Goal: Task Accomplishment & Management: Manage account settings

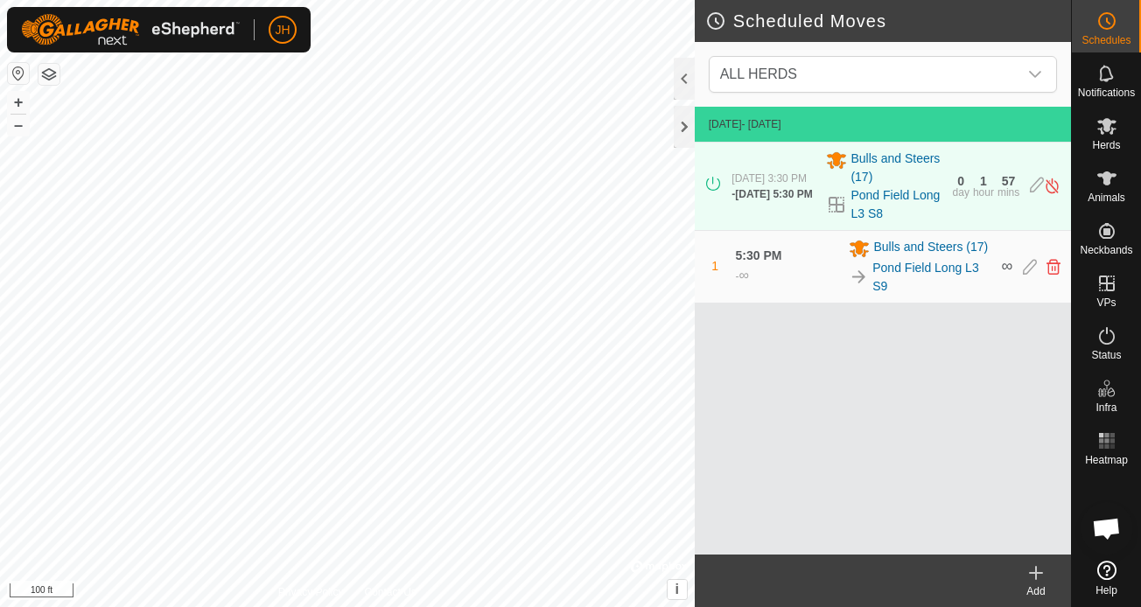
click at [1042, 579] on icon at bounding box center [1036, 573] width 21 height 21
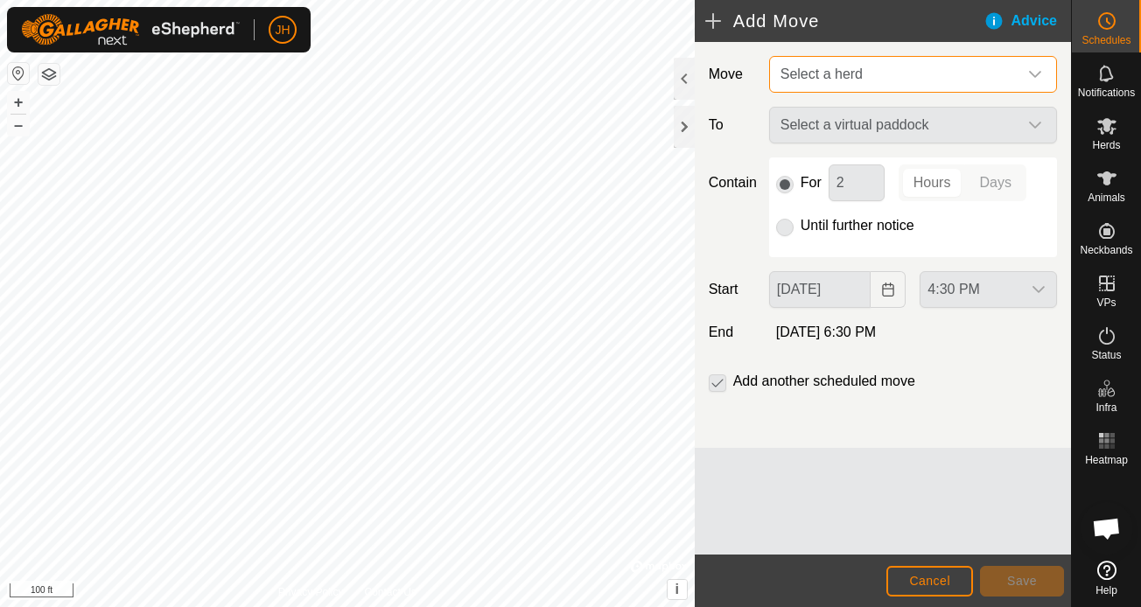
click at [920, 79] on span "Select a herd" at bounding box center [896, 74] width 244 height 35
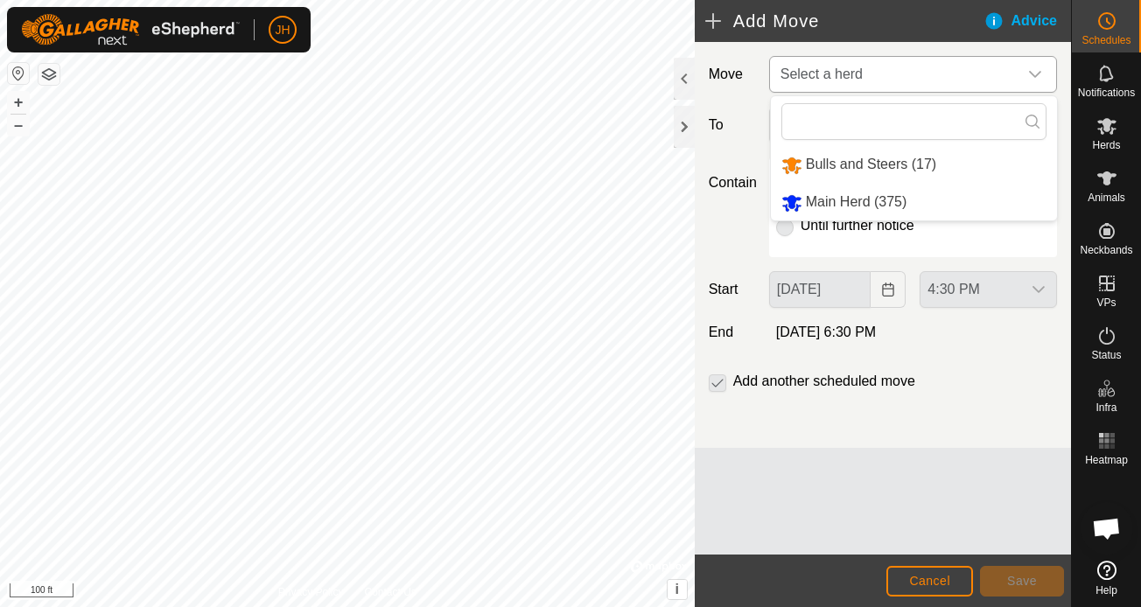
click at [872, 168] on li "Bulls and Steers (17)" at bounding box center [914, 165] width 286 height 36
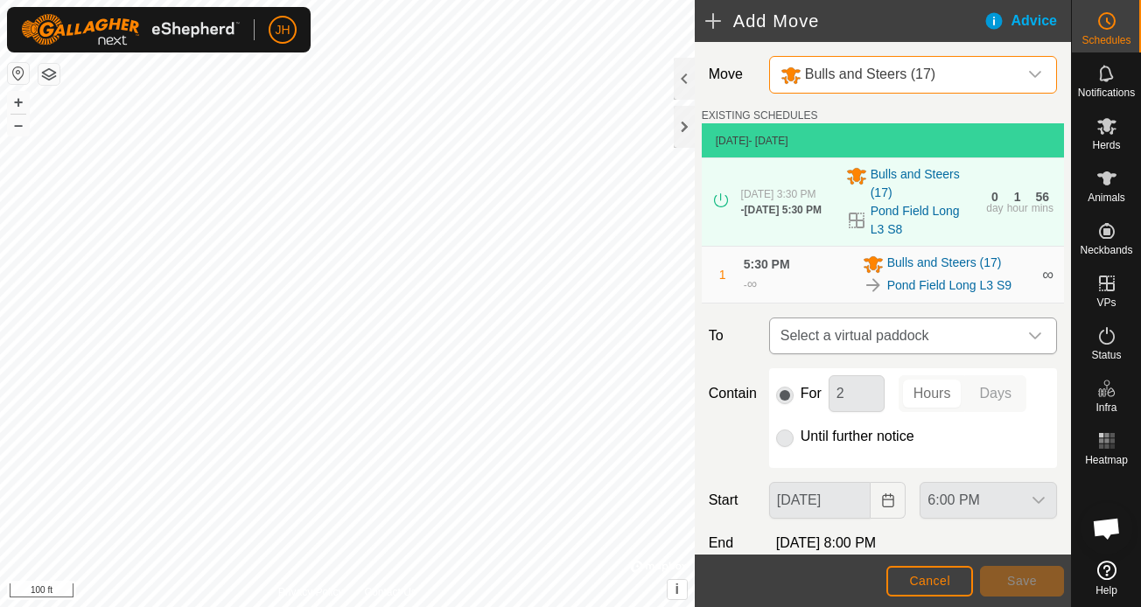
click at [883, 331] on span "Select a virtual paddock" at bounding box center [896, 336] width 244 height 35
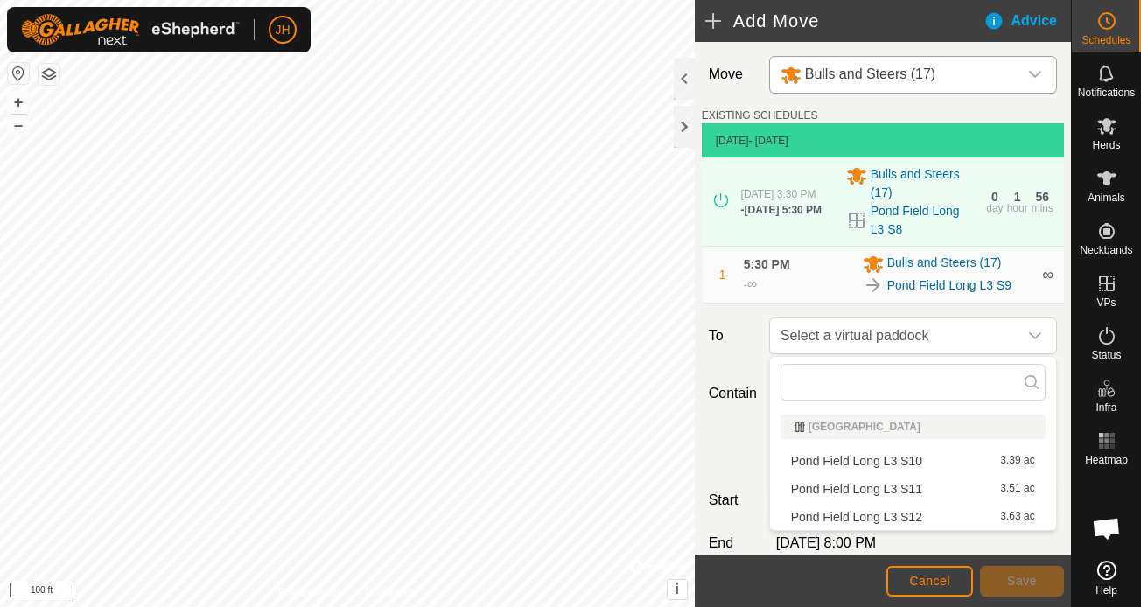
click at [860, 467] on li "Pond Field Long L3 S10 3.39 ac" at bounding box center [913, 461] width 265 height 26
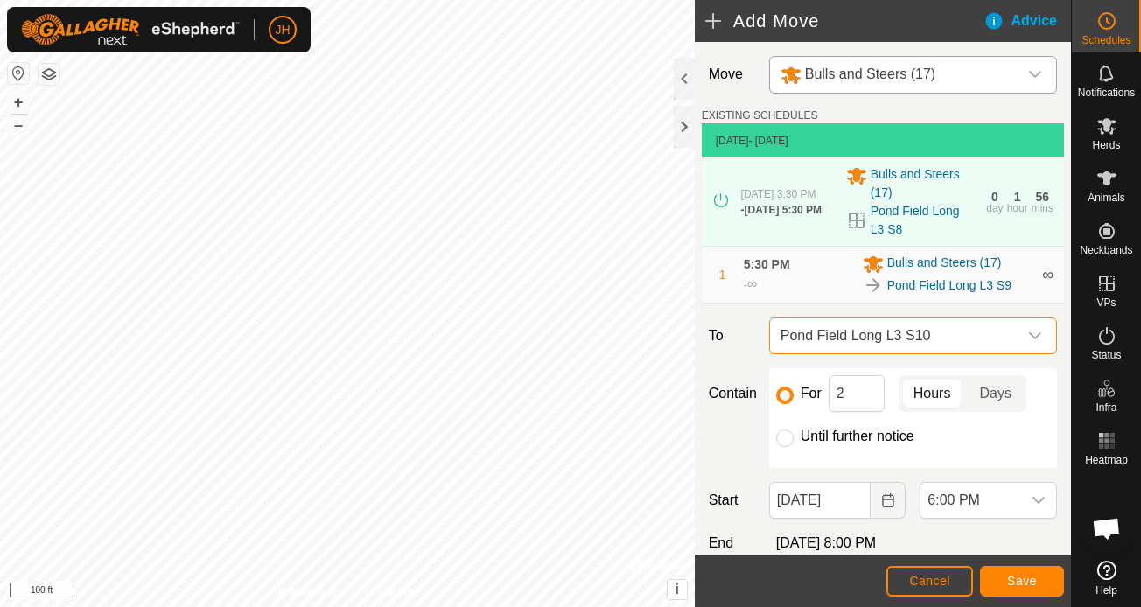
scroll to position [30, 0]
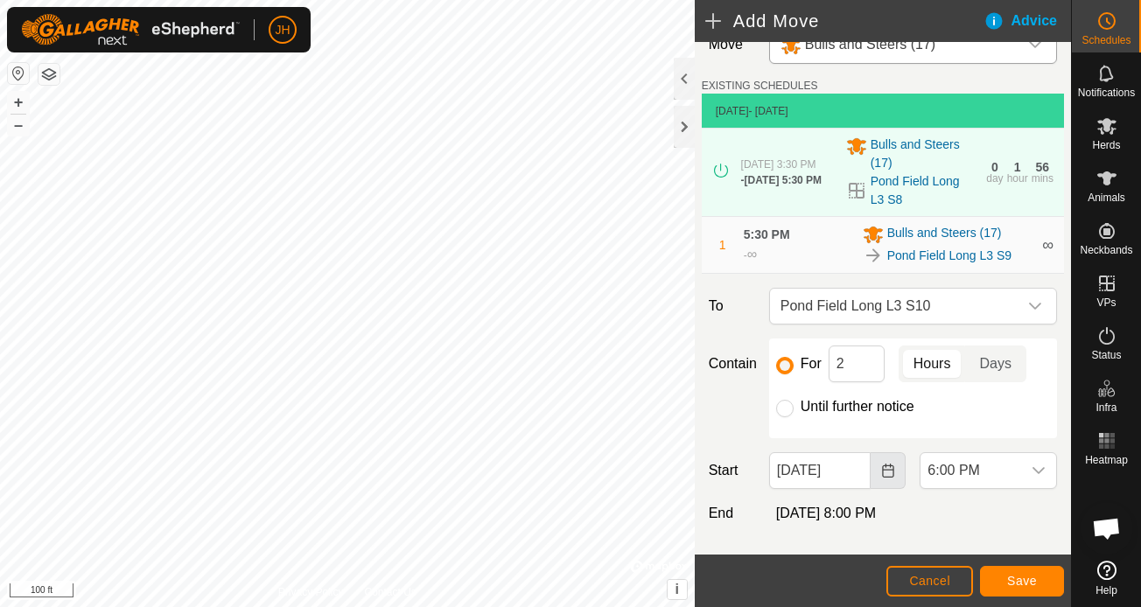
click at [896, 481] on button "Choose Date" at bounding box center [888, 471] width 35 height 37
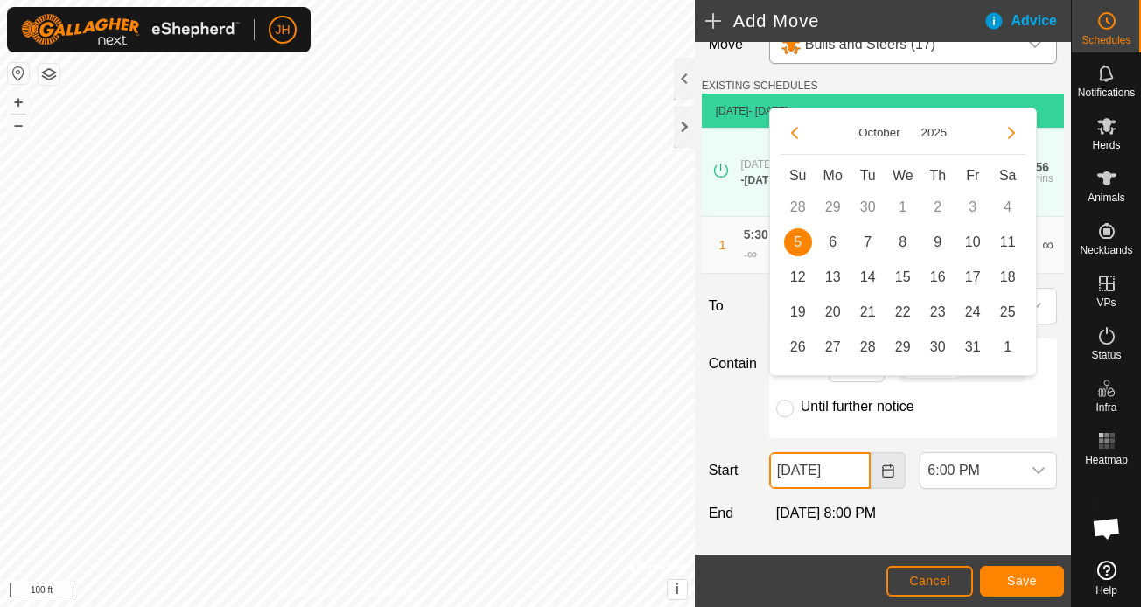
scroll to position [104, 0]
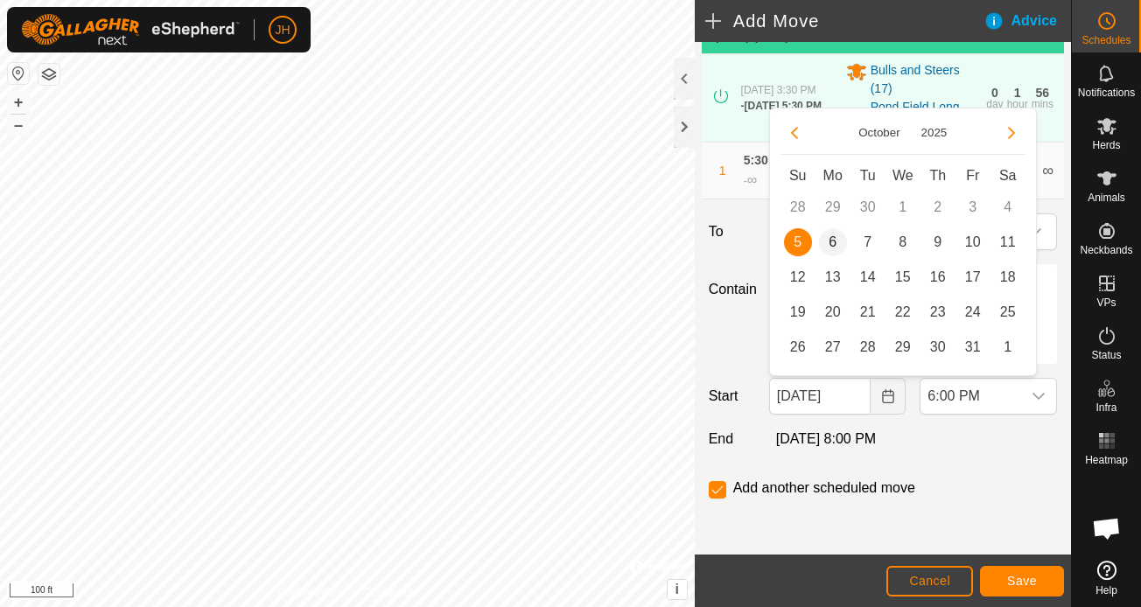
click at [830, 246] on span "6" at bounding box center [833, 242] width 28 height 28
type input "[DATE]"
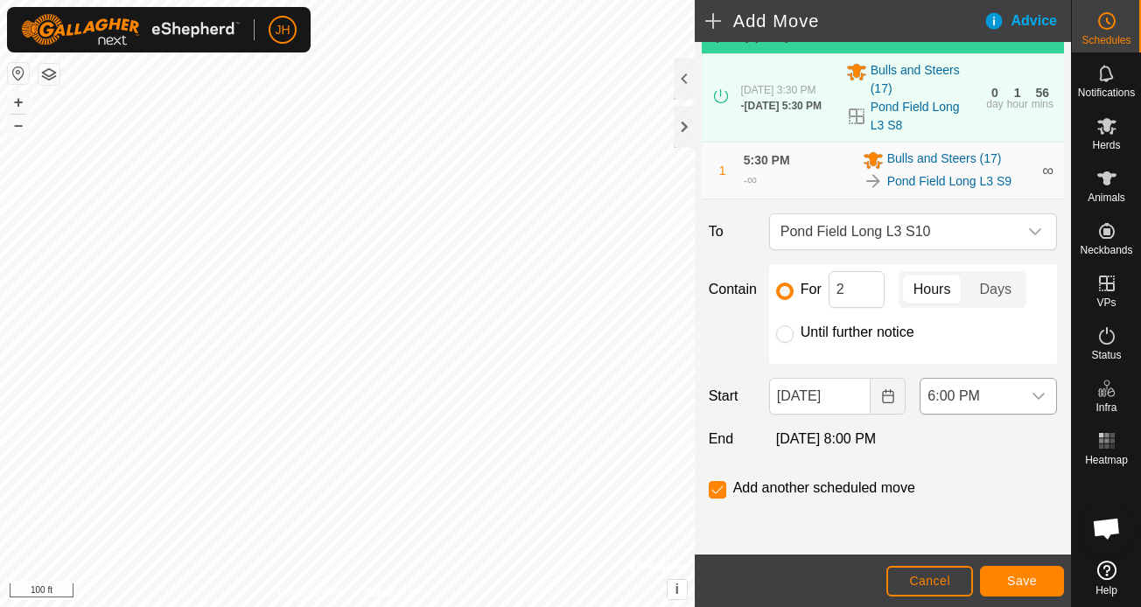
click at [955, 408] on span "6:00 PM" at bounding box center [971, 396] width 101 height 35
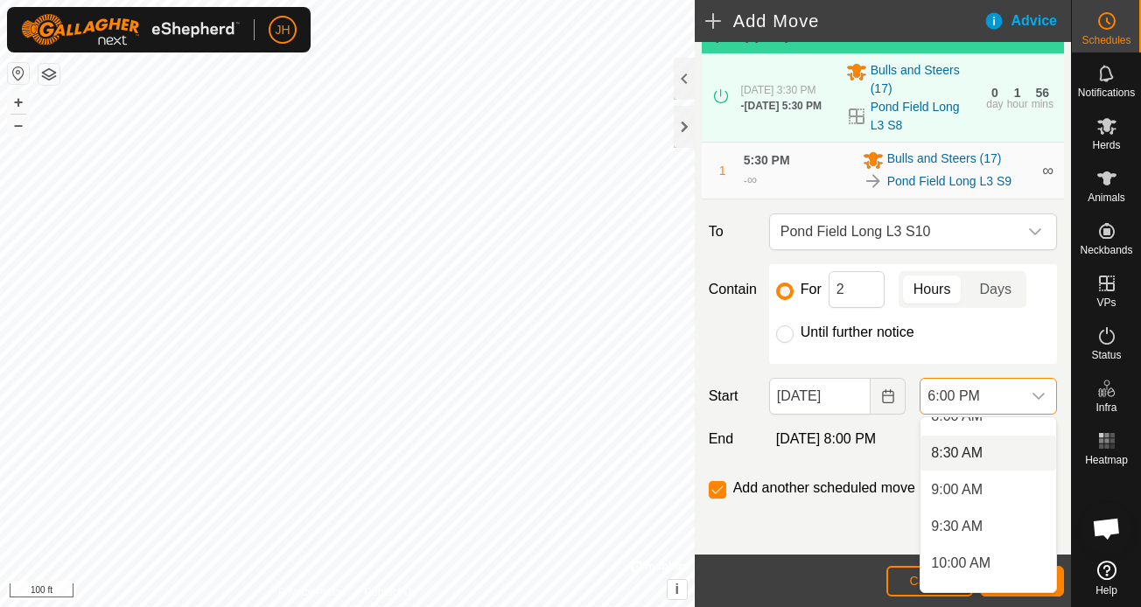
scroll to position [608, 0]
click at [966, 555] on li "10:00 AM" at bounding box center [989, 561] width 136 height 35
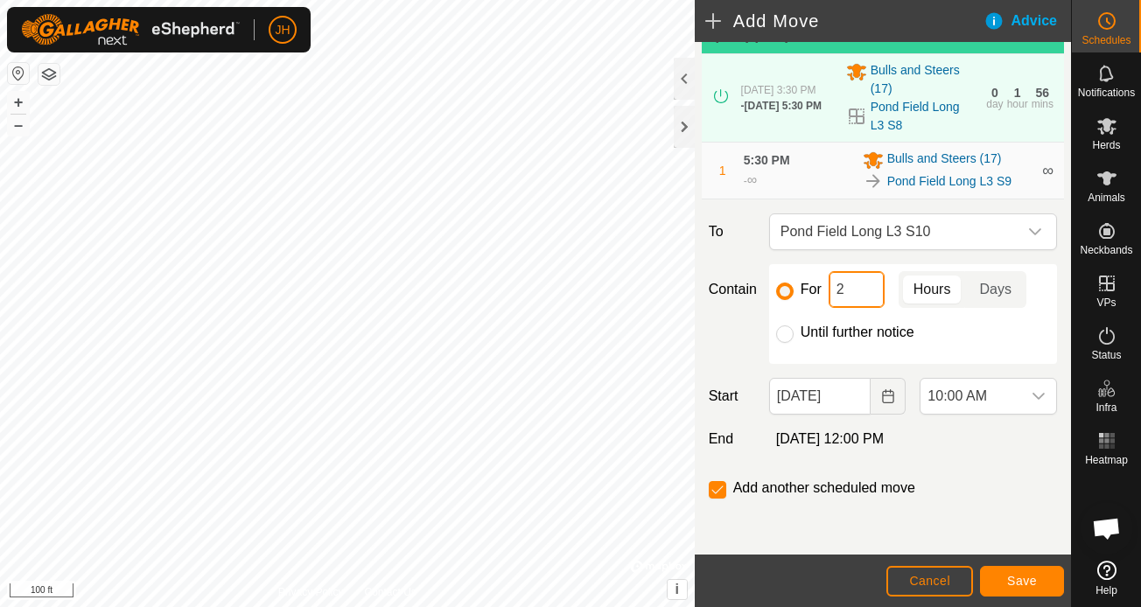
click at [862, 298] on input "2" at bounding box center [857, 289] width 56 height 37
click at [1020, 582] on span "Save" at bounding box center [1023, 581] width 30 height 14
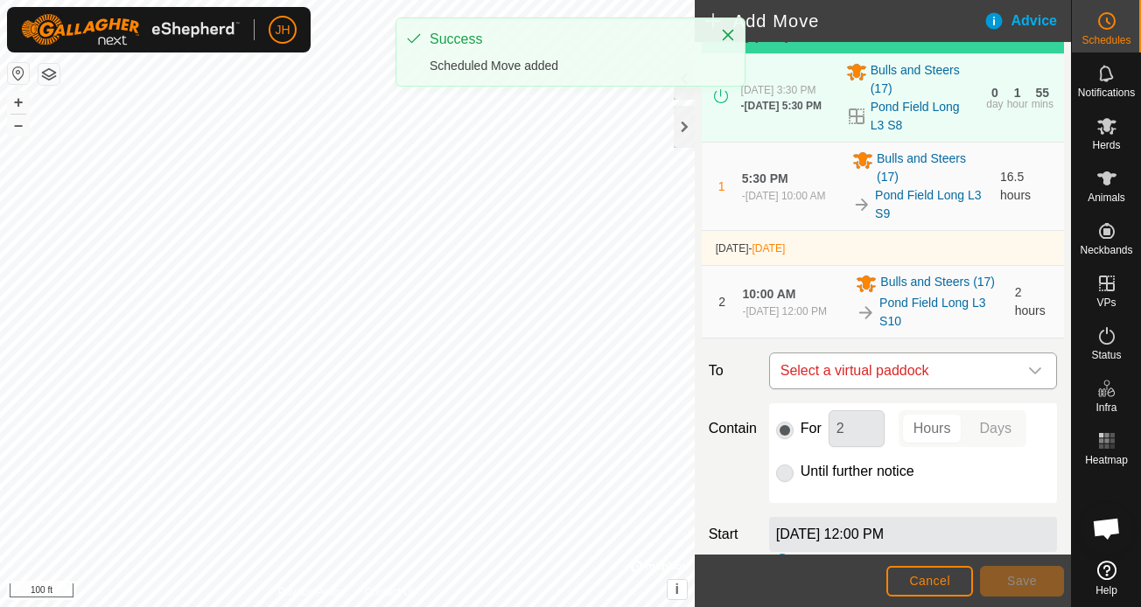
click at [938, 372] on span "Select a virtual paddock" at bounding box center [896, 371] width 244 height 35
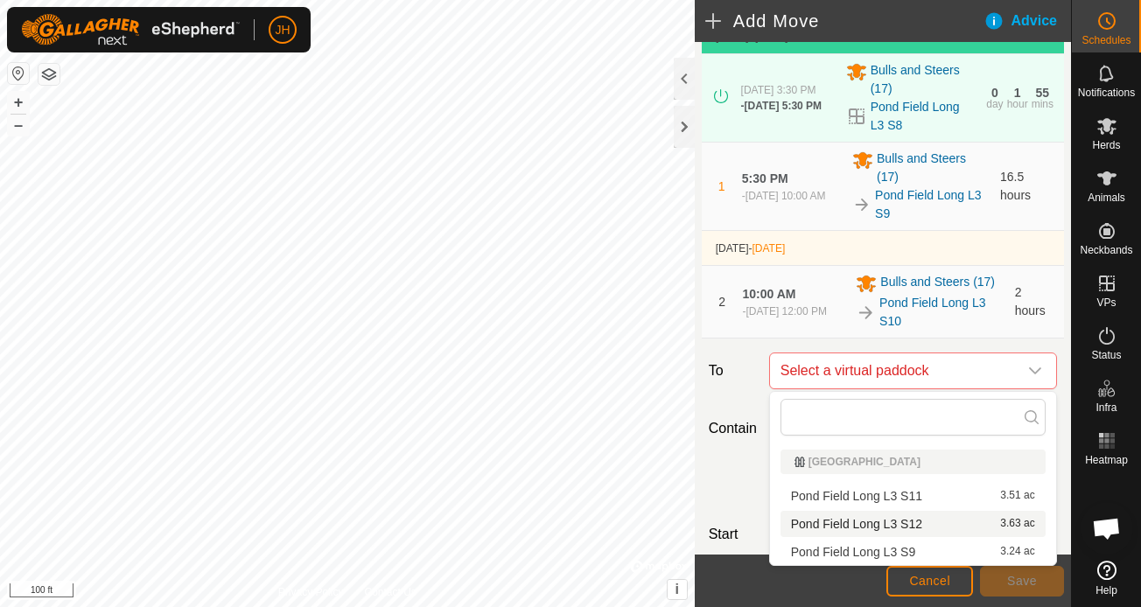
click at [913, 522] on li "Pond Field Long L3 S12 3.63 ac" at bounding box center [913, 524] width 265 height 26
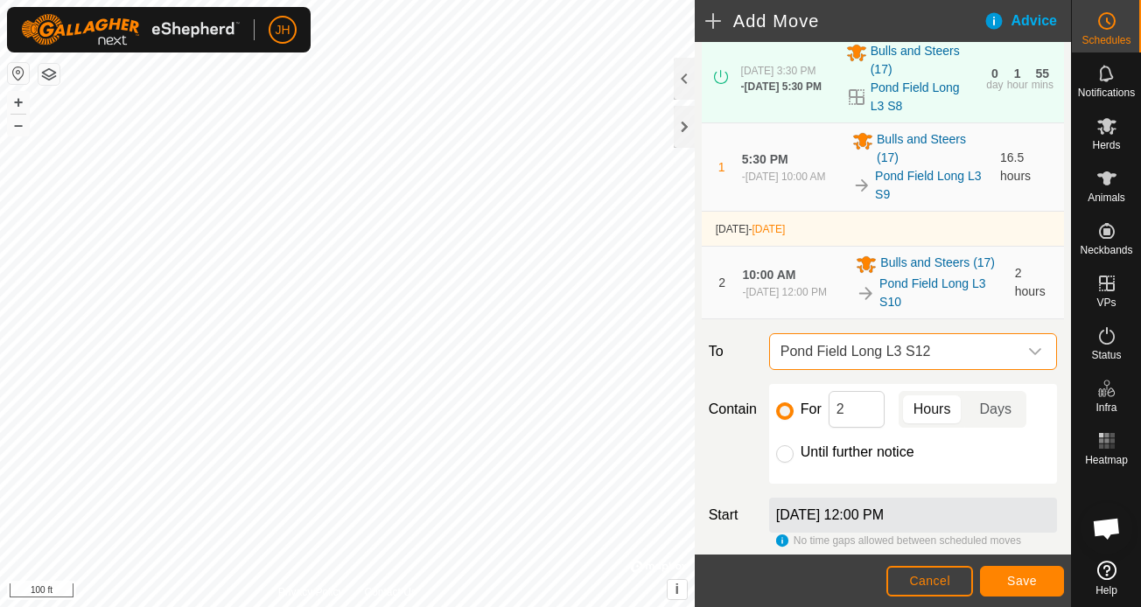
scroll to position [158, 0]
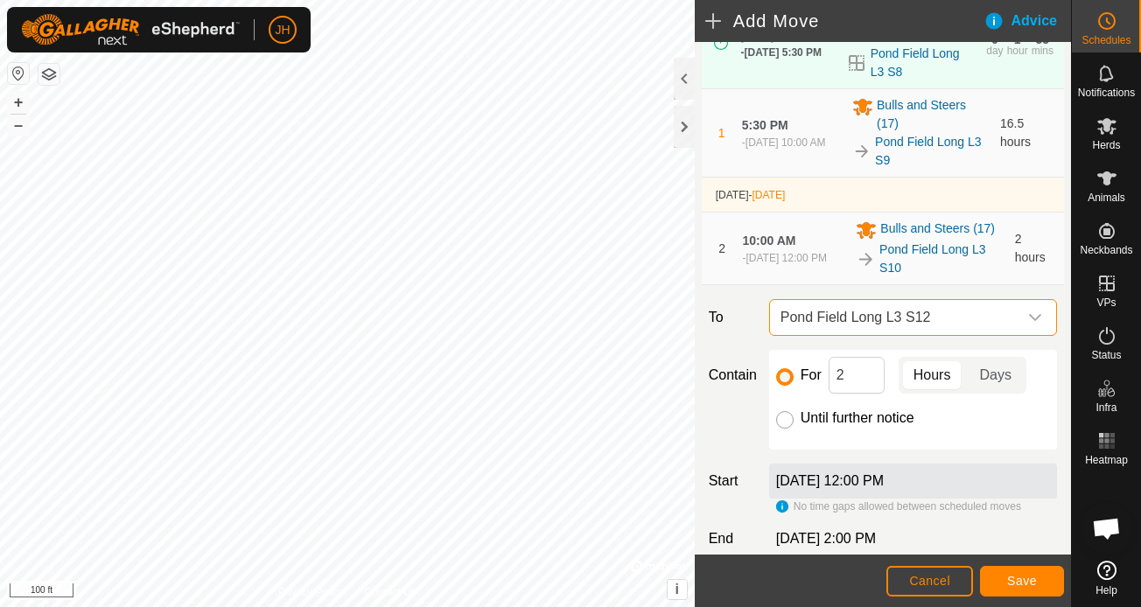
click at [783, 418] on input "Until further notice" at bounding box center [785, 420] width 18 height 18
radio input "true"
checkbox input "false"
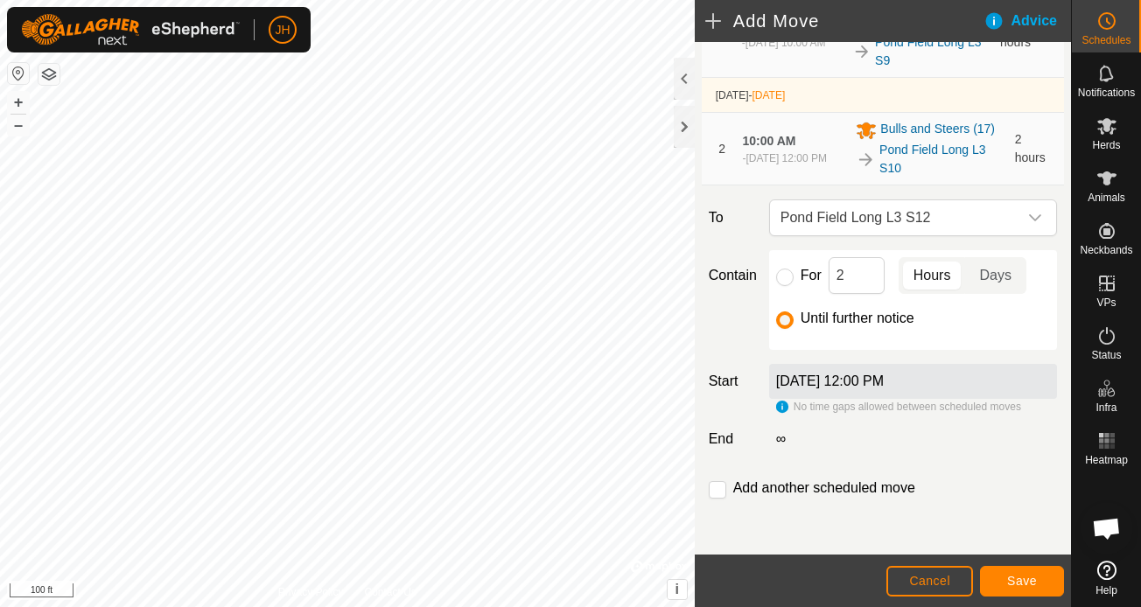
scroll to position [257, 0]
click at [884, 378] on label "[DATE] 12:00 PM" at bounding box center [830, 381] width 108 height 15
click at [919, 593] on button "Cancel" at bounding box center [930, 581] width 87 height 31
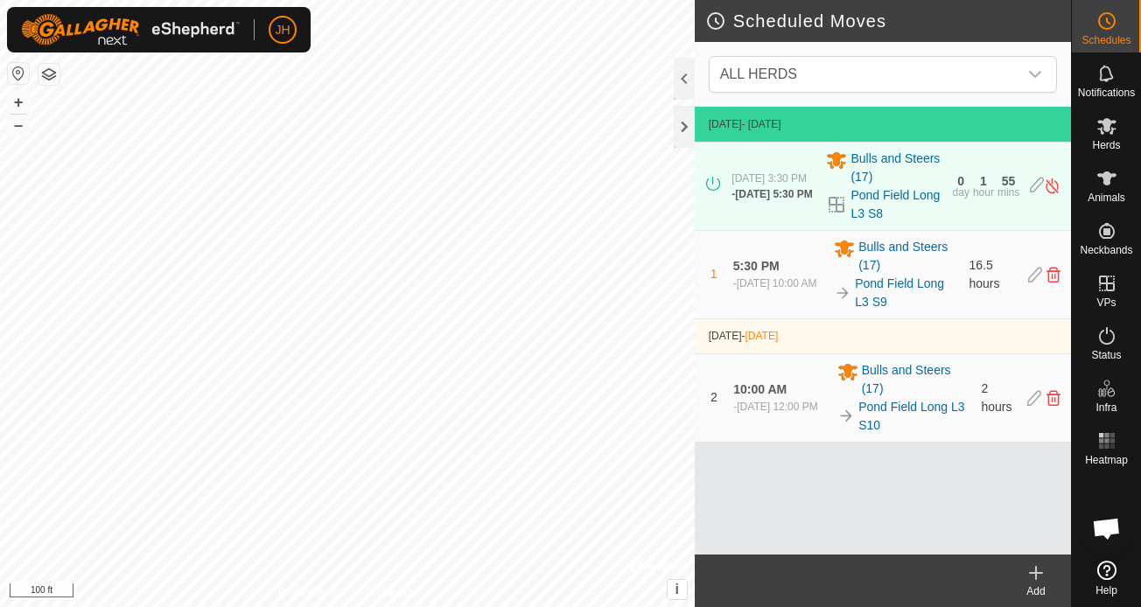
click at [1028, 399] on icon at bounding box center [1035, 398] width 14 height 16
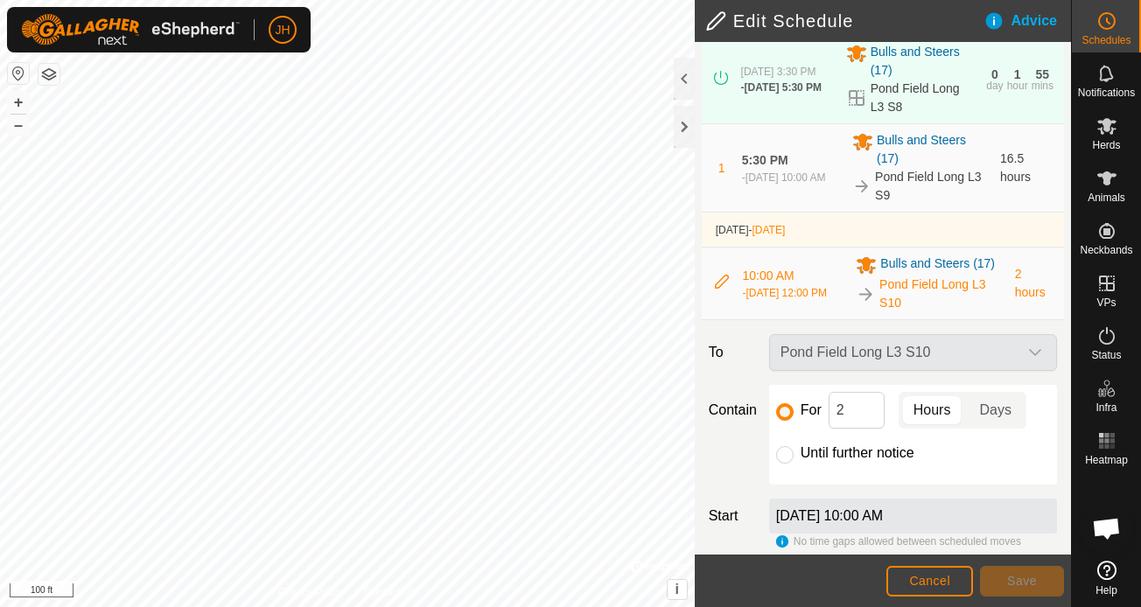
scroll to position [136, 0]
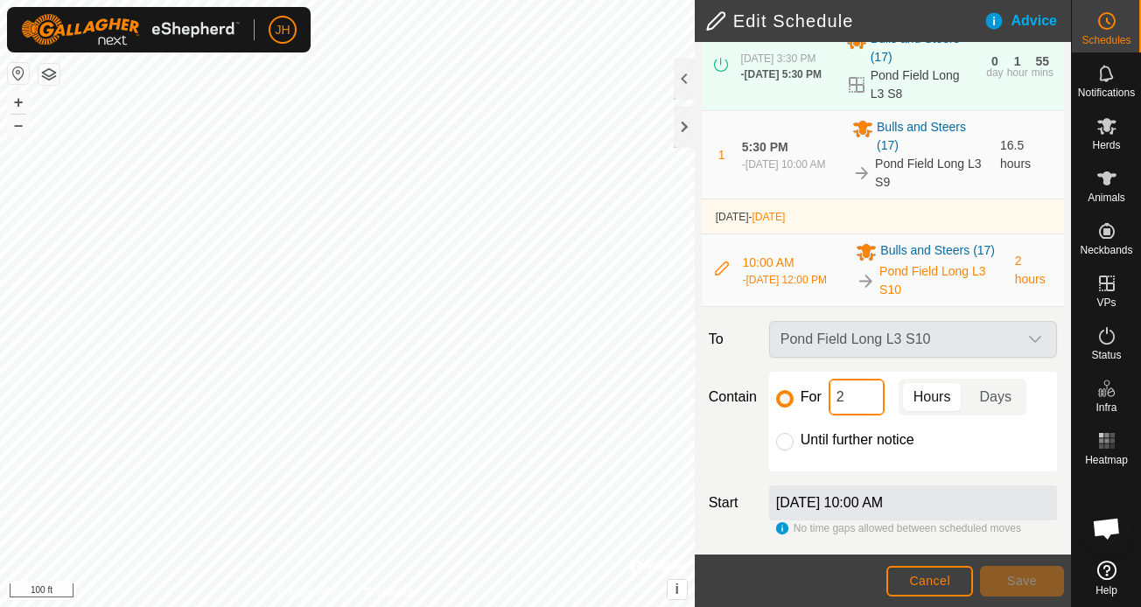
click at [860, 392] on input "2" at bounding box center [857, 397] width 56 height 37
type input "3"
click at [953, 446] on div "Until further notice" at bounding box center [913, 440] width 274 height 21
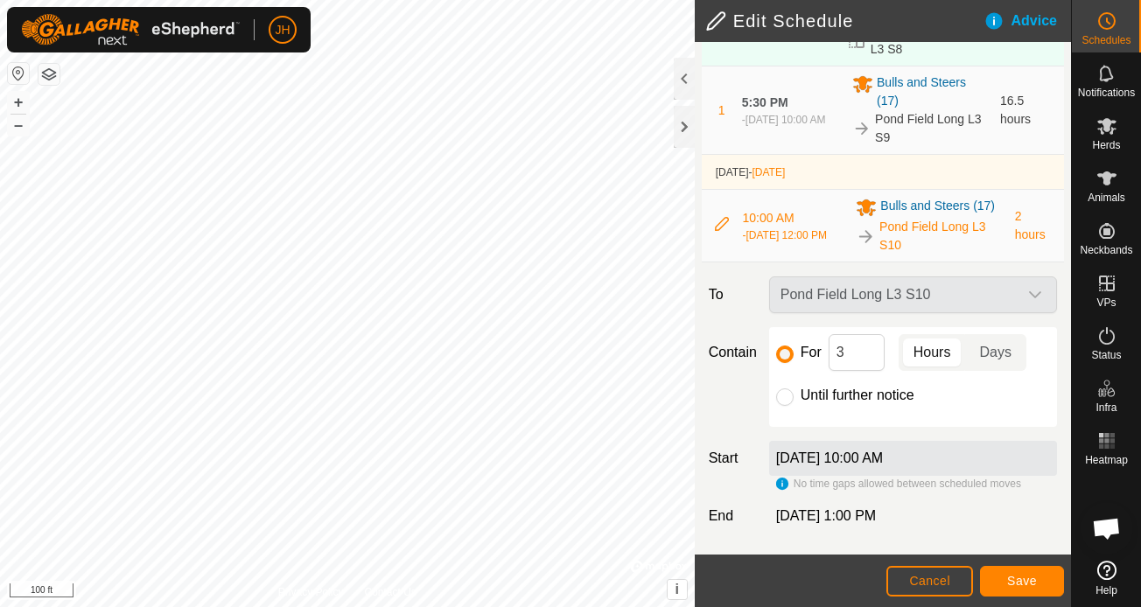
scroll to position [180, 0]
click at [1007, 572] on button "Save" at bounding box center [1022, 581] width 84 height 31
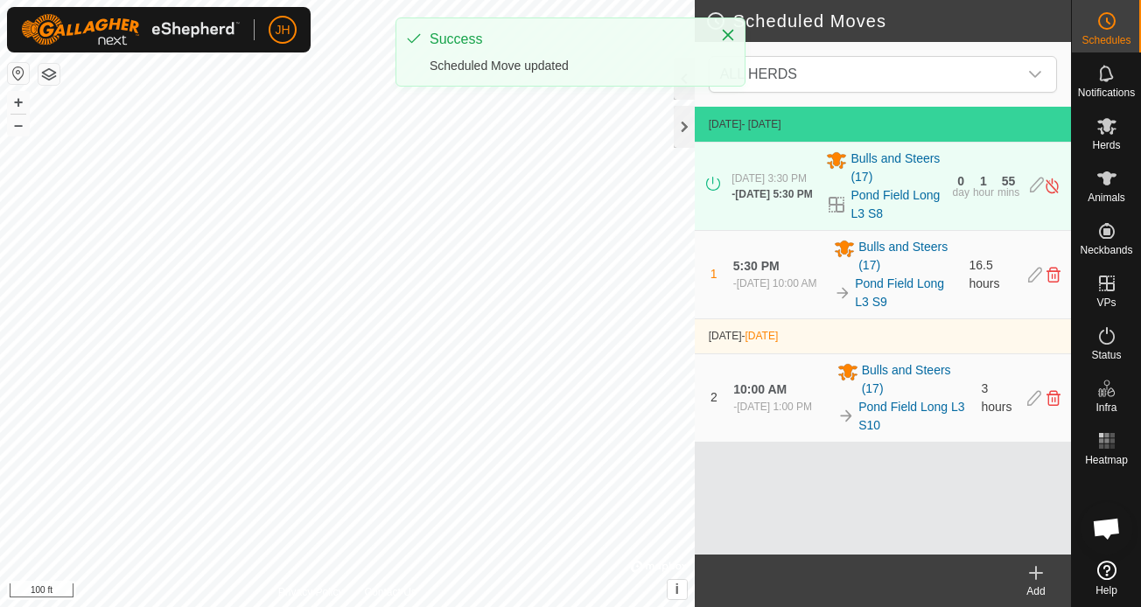
click at [1039, 570] on icon at bounding box center [1036, 573] width 21 height 21
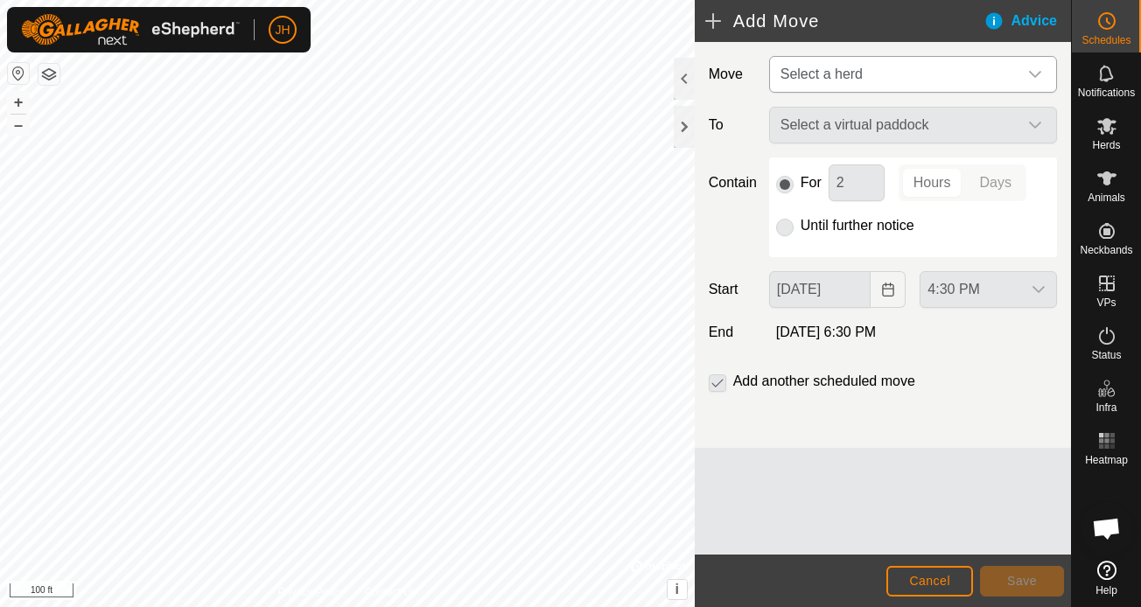
click at [872, 78] on span "Select a herd" at bounding box center [896, 74] width 244 height 35
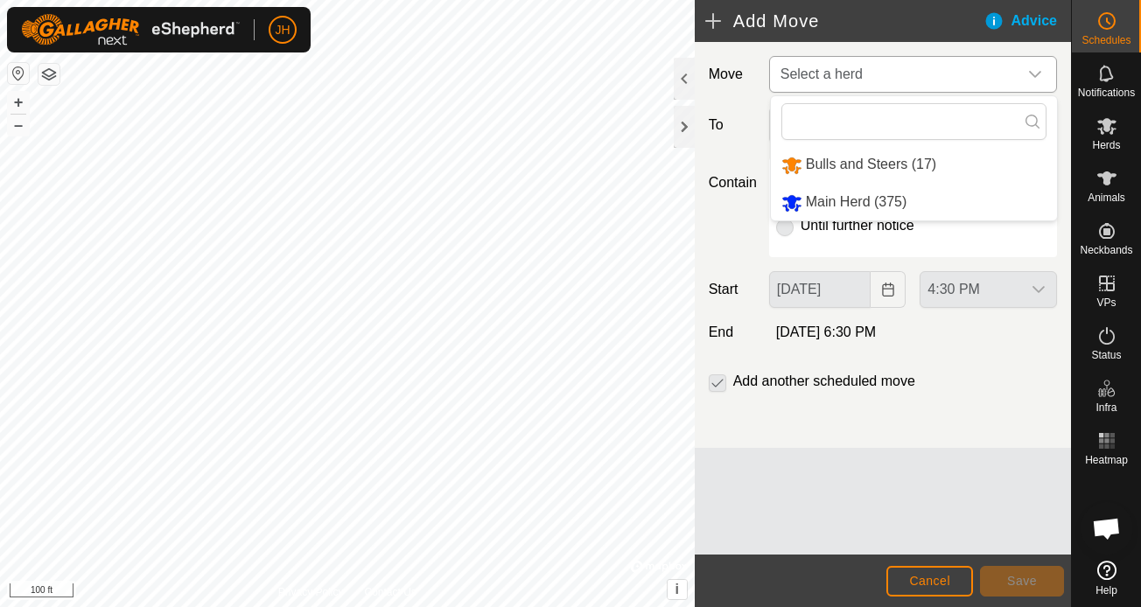
click at [860, 157] on li "Bulls and Steers (17)" at bounding box center [914, 165] width 286 height 36
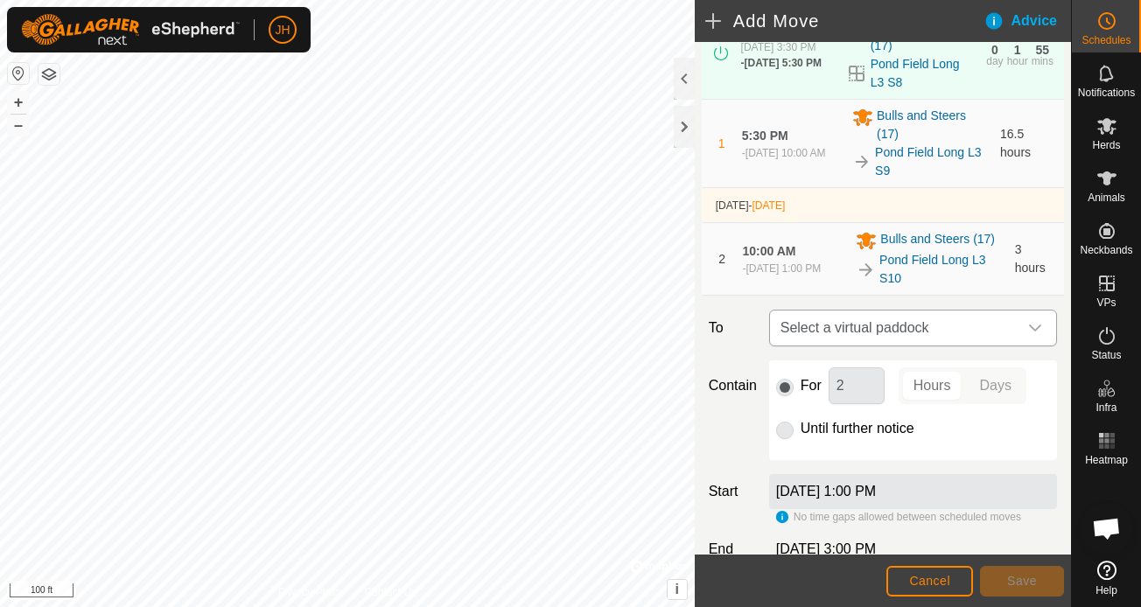
scroll to position [151, 0]
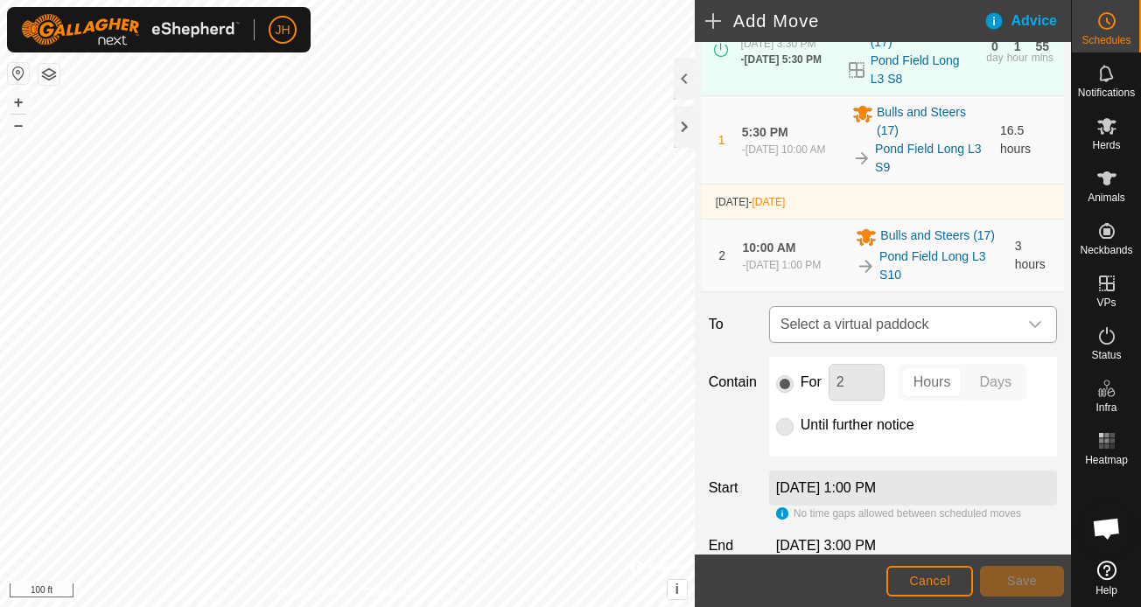
click at [916, 325] on span "Select a virtual paddock" at bounding box center [896, 324] width 244 height 35
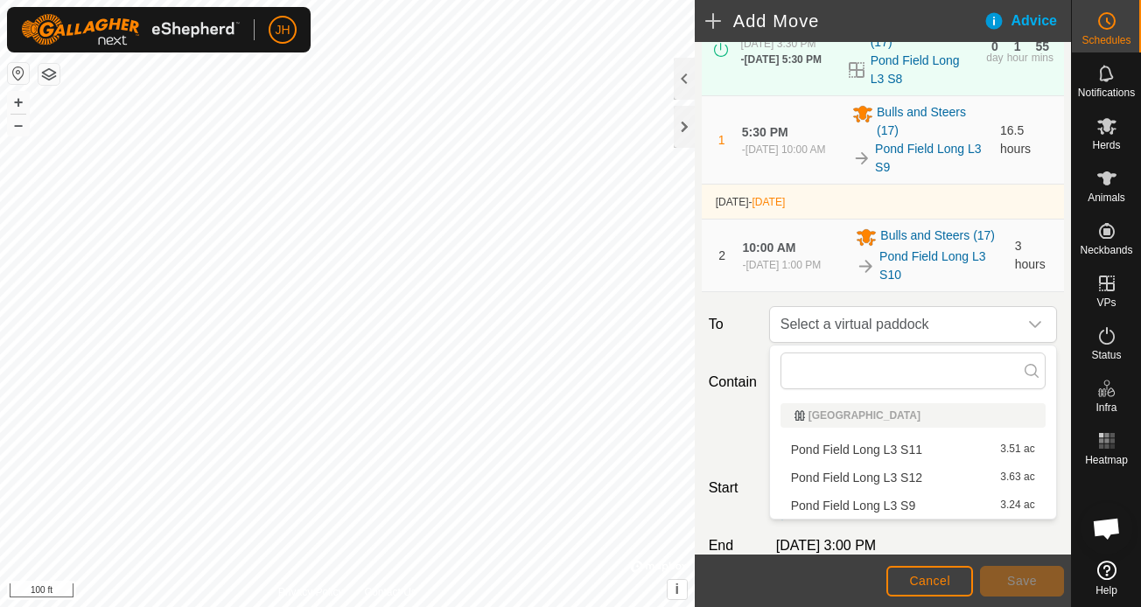
click at [881, 484] on li "Pond Field Long L3 S12 3.63 ac" at bounding box center [913, 478] width 265 height 26
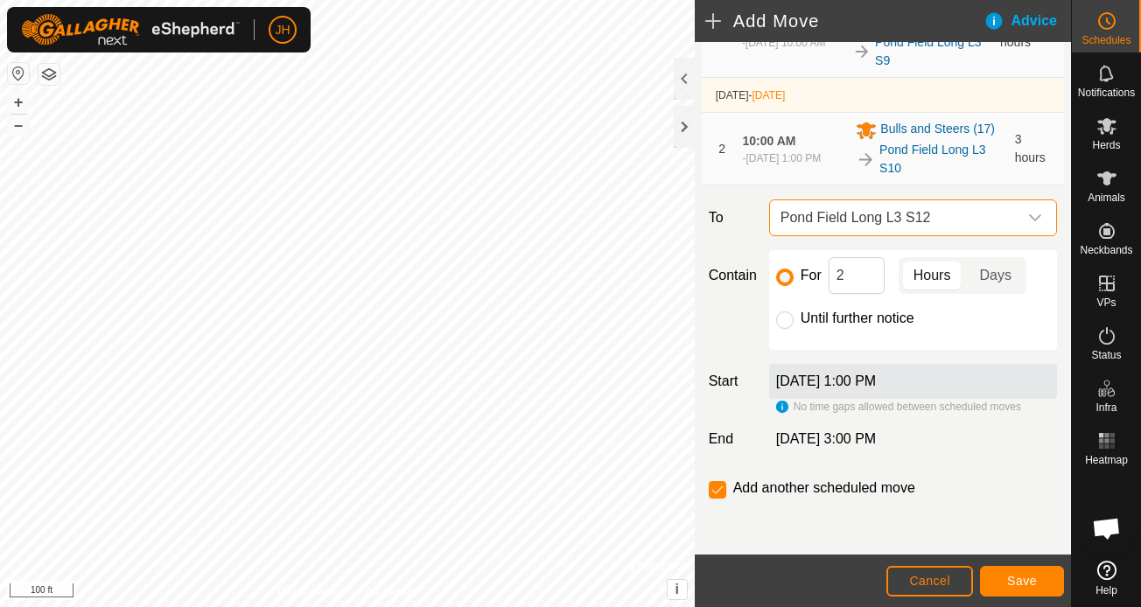
scroll to position [257, 0]
click at [790, 326] on input "Until further notice" at bounding box center [785, 321] width 18 height 18
radio input "true"
checkbox input "false"
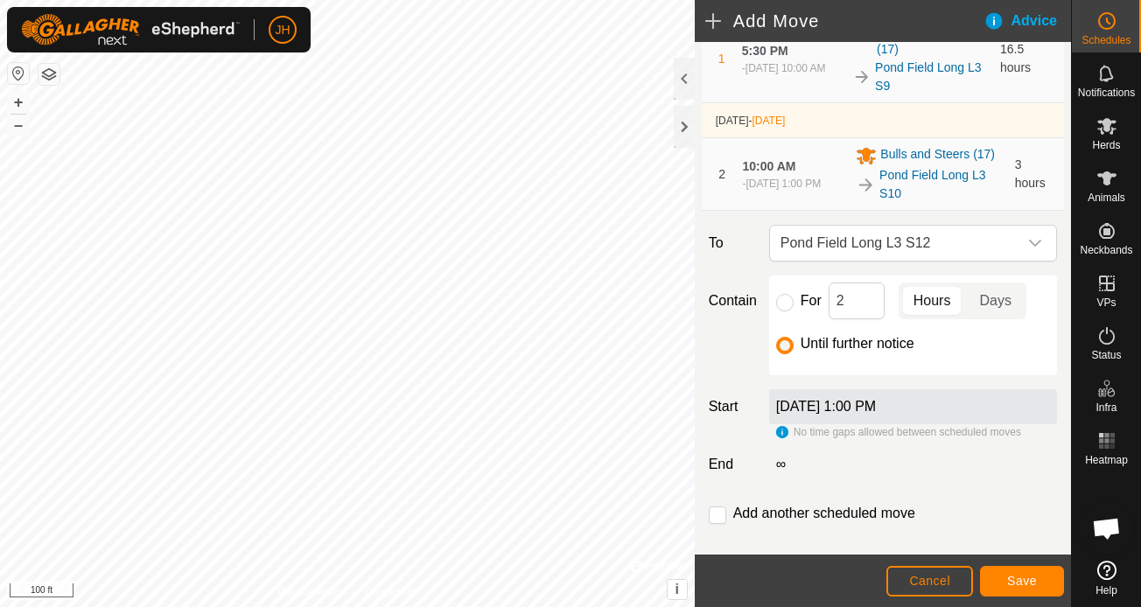
scroll to position [229, 0]
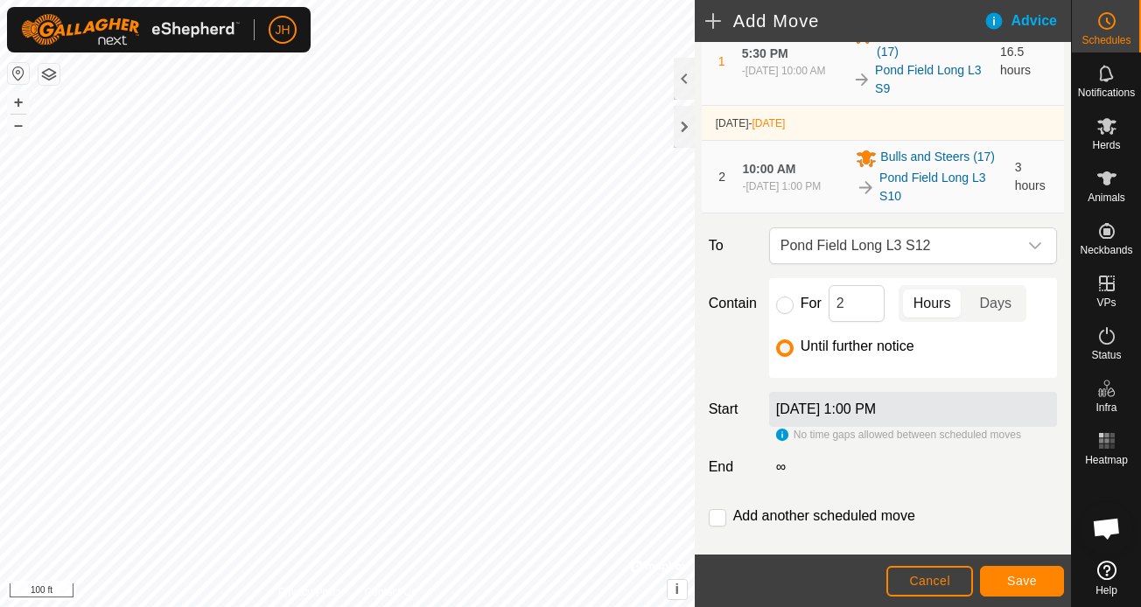
click at [1023, 586] on span "Save" at bounding box center [1023, 581] width 30 height 14
